Goal: Task Accomplishment & Management: Manage account settings

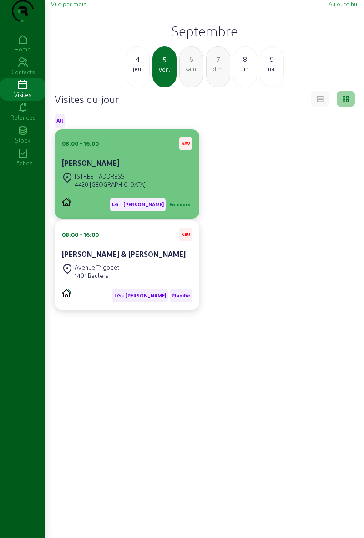
click at [117, 188] on div "4420 [GEOGRAPHIC_DATA]" at bounding box center [110, 184] width 71 height 8
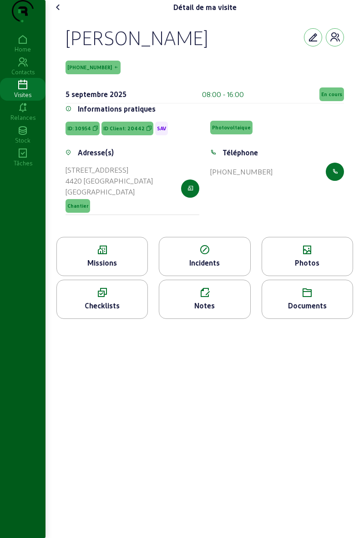
click at [332, 97] on span "En cours" at bounding box center [331, 94] width 21 height 6
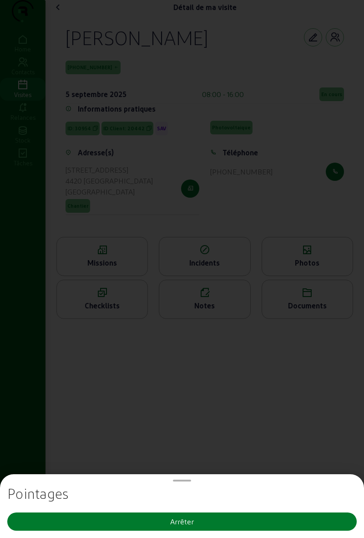
click at [139, 515] on button "Arrêter" at bounding box center [182, 521] width 350 height 18
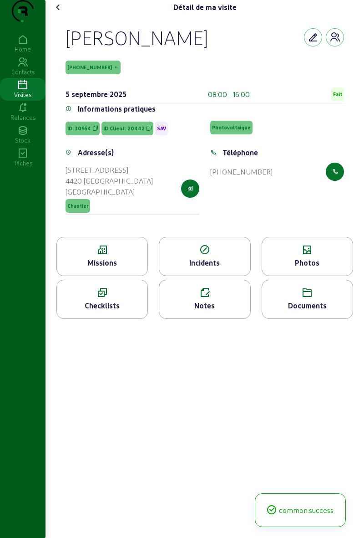
click at [66, 15] on cam-font-icon at bounding box center [58, 7] width 15 height 15
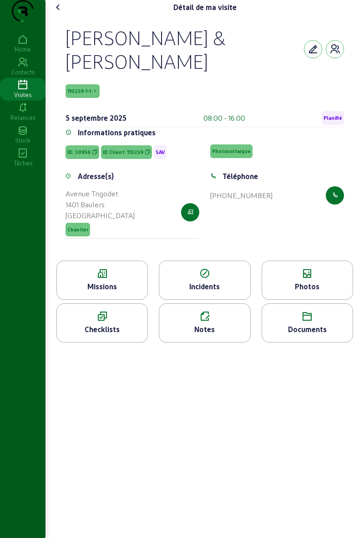
click at [327, 125] on span "Planifié" at bounding box center [333, 118] width 22 height 14
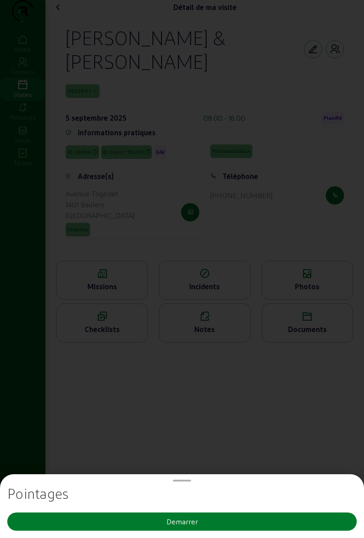
click at [140, 521] on button "Demarrer" at bounding box center [182, 521] width 350 height 18
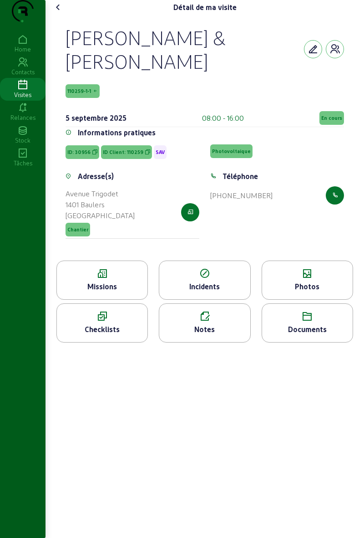
click at [326, 292] on div "Photos" at bounding box center [307, 286] width 91 height 11
